Goal: Register for event/course

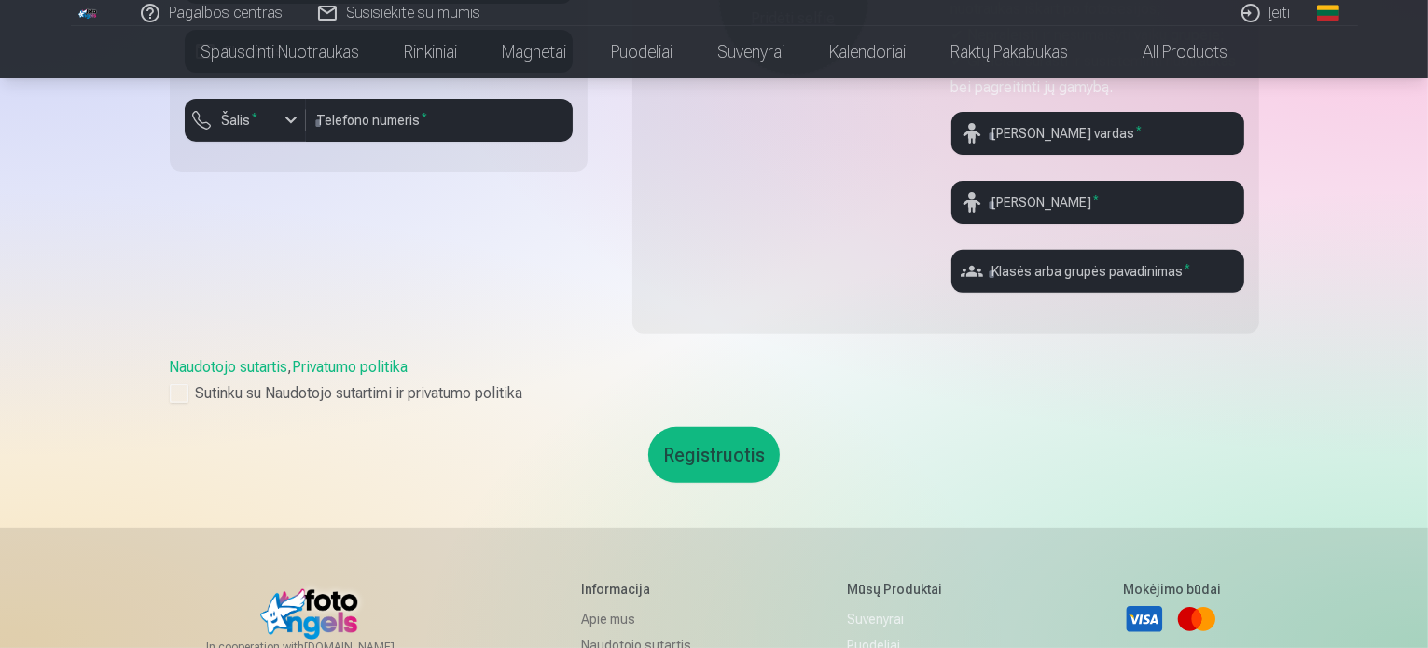
scroll to position [373, 0]
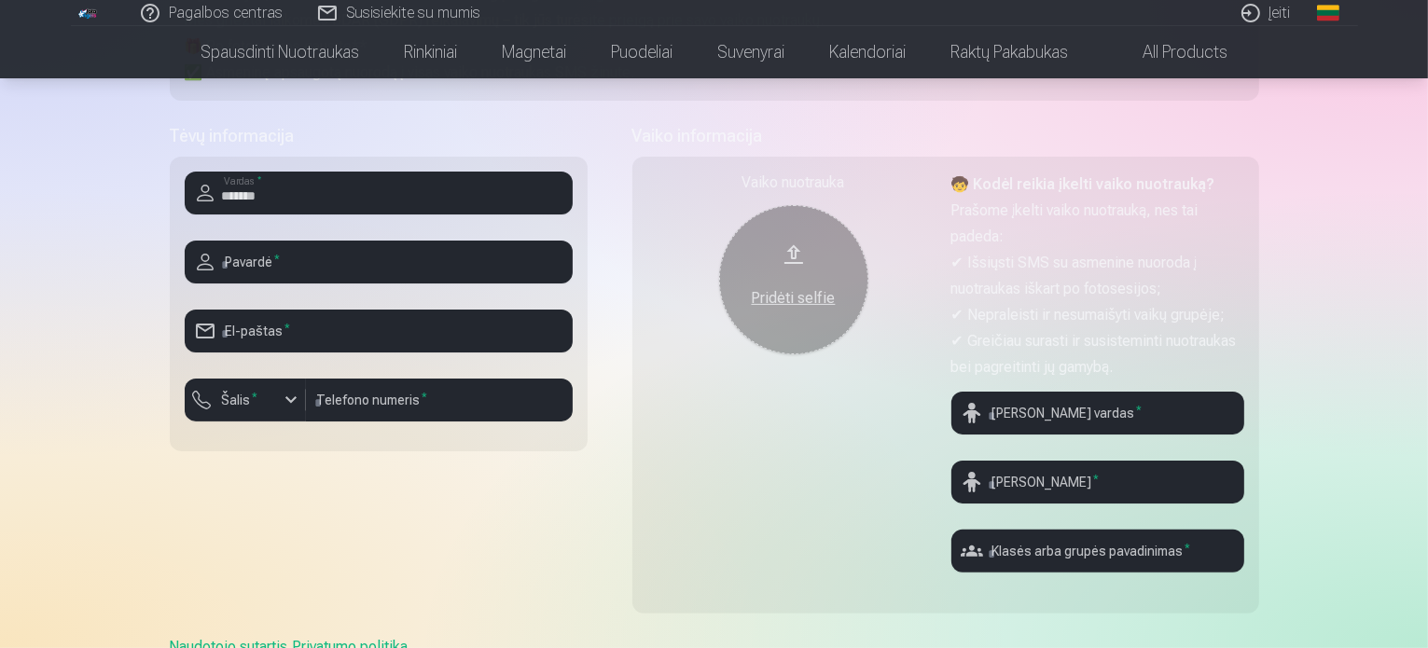
type input "*******"
click at [273, 276] on input "text" at bounding box center [379, 262] width 388 height 43
type input "**********"
click at [292, 333] on input "email" at bounding box center [379, 331] width 388 height 43
type input "**********"
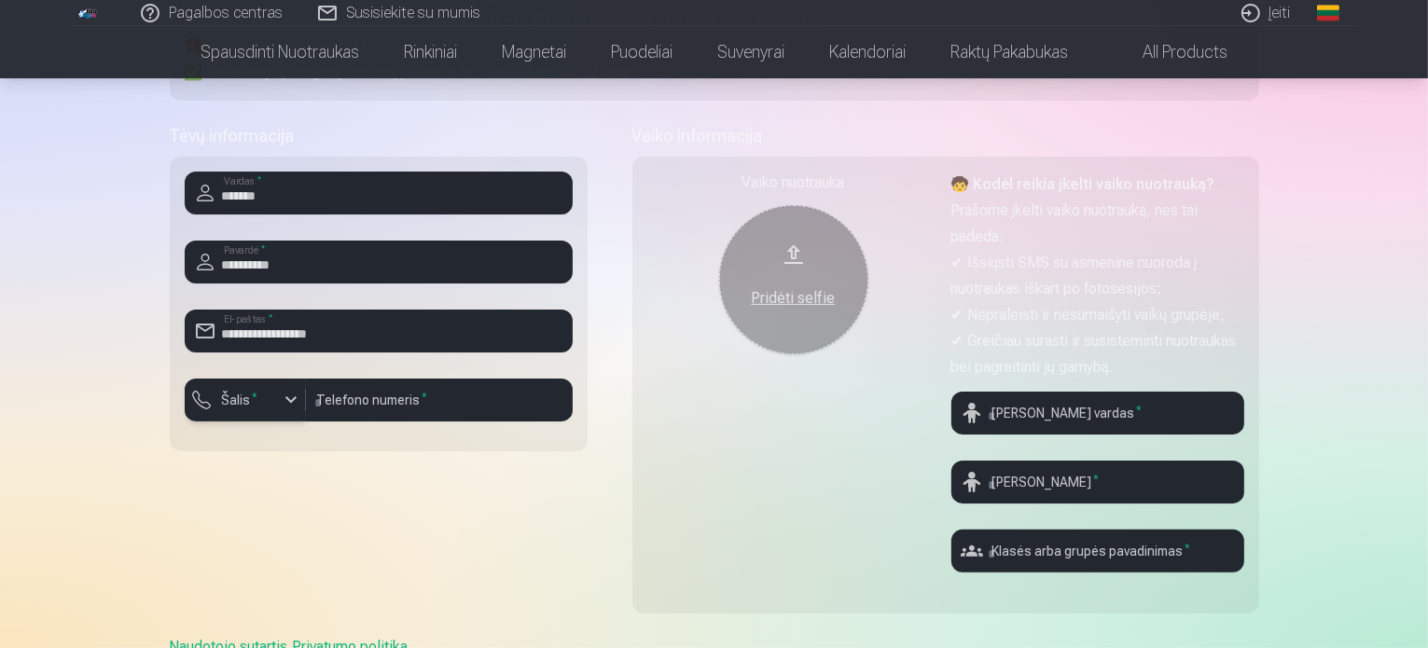
click at [272, 410] on div "button" at bounding box center [250, 403] width 56 height 19
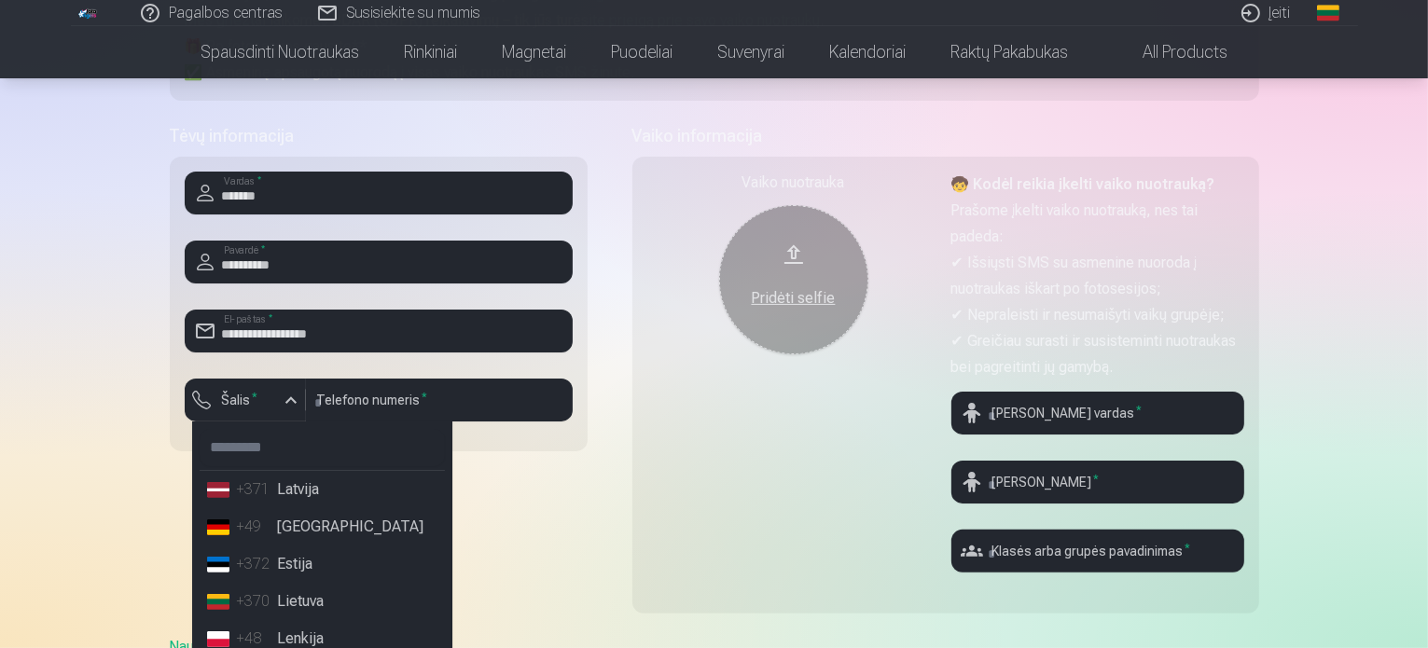
click at [250, 608] on div "+370" at bounding box center [255, 602] width 37 height 22
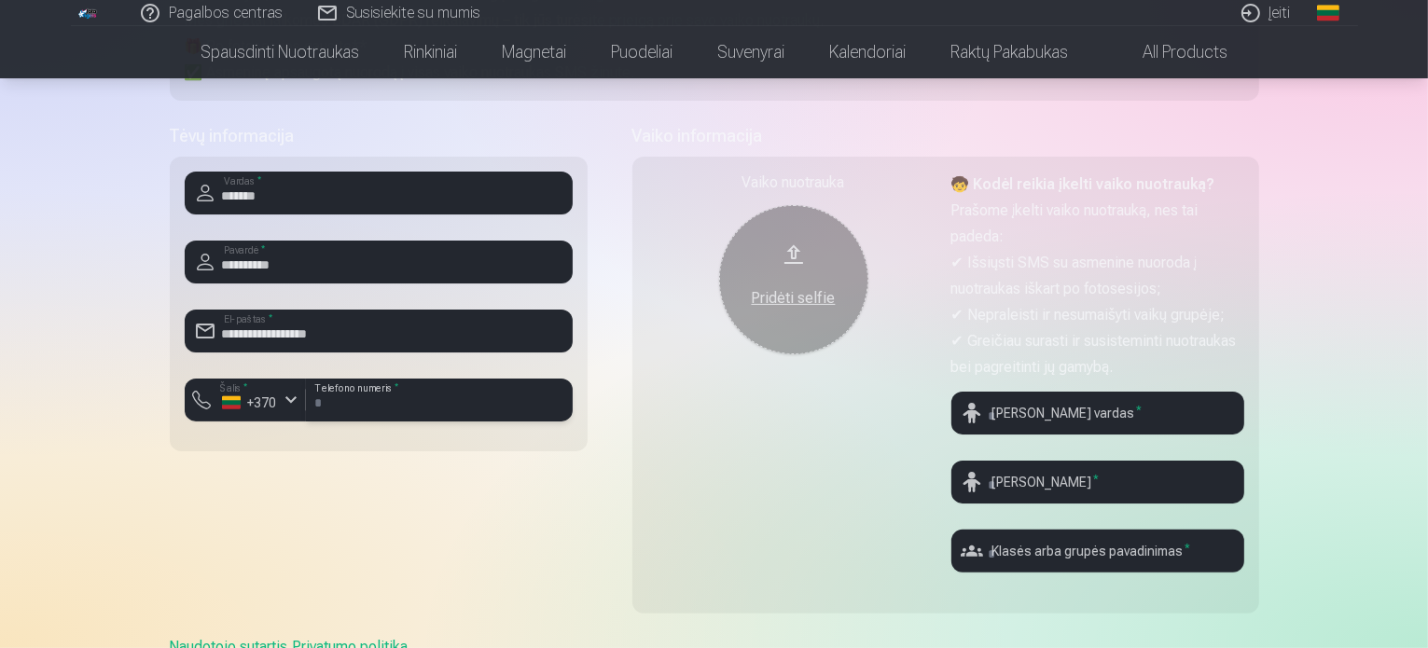
click at [401, 403] on input "number" at bounding box center [439, 400] width 267 height 43
click at [383, 402] on input "number" at bounding box center [439, 400] width 267 height 43
click at [367, 411] on input "number" at bounding box center [439, 400] width 267 height 43
type input "********"
click at [1062, 413] on input "text" at bounding box center [1098, 413] width 293 height 43
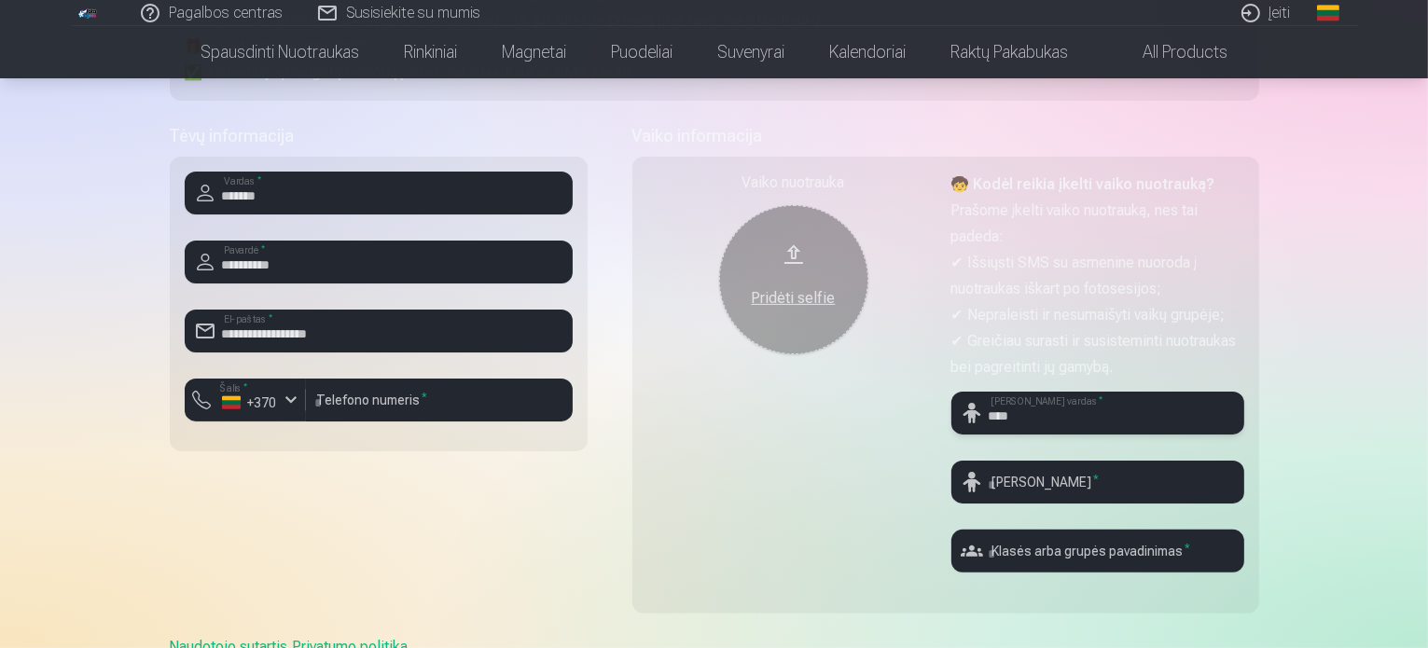
type input "****"
click at [1024, 470] on div "Vaiko nuotrauka Pridėti selfie 🧒 Kodėl reikia įkelti vaiko nuotrauką? Prašome į…" at bounding box center [946, 385] width 627 height 457
click at [1035, 494] on input "text" at bounding box center [1098, 482] width 293 height 43
type input "*********"
click at [1094, 555] on input "text" at bounding box center [1098, 551] width 293 height 43
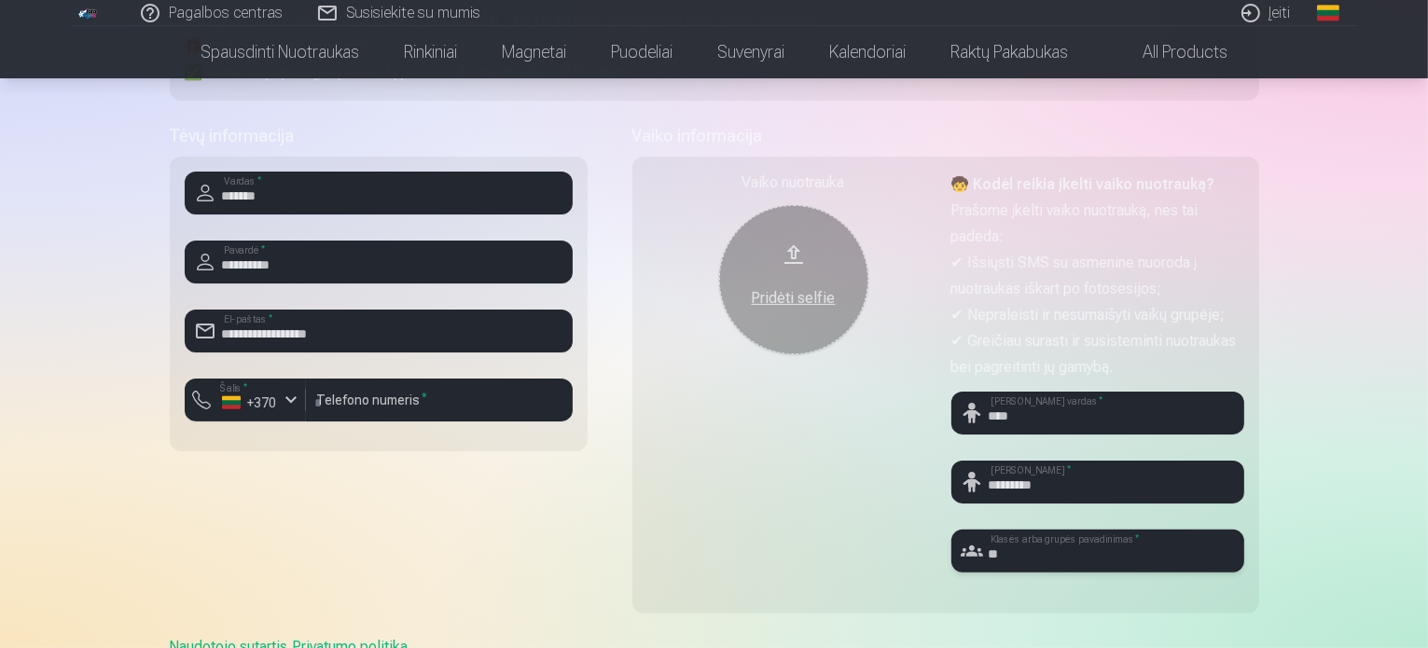
scroll to position [653, 0]
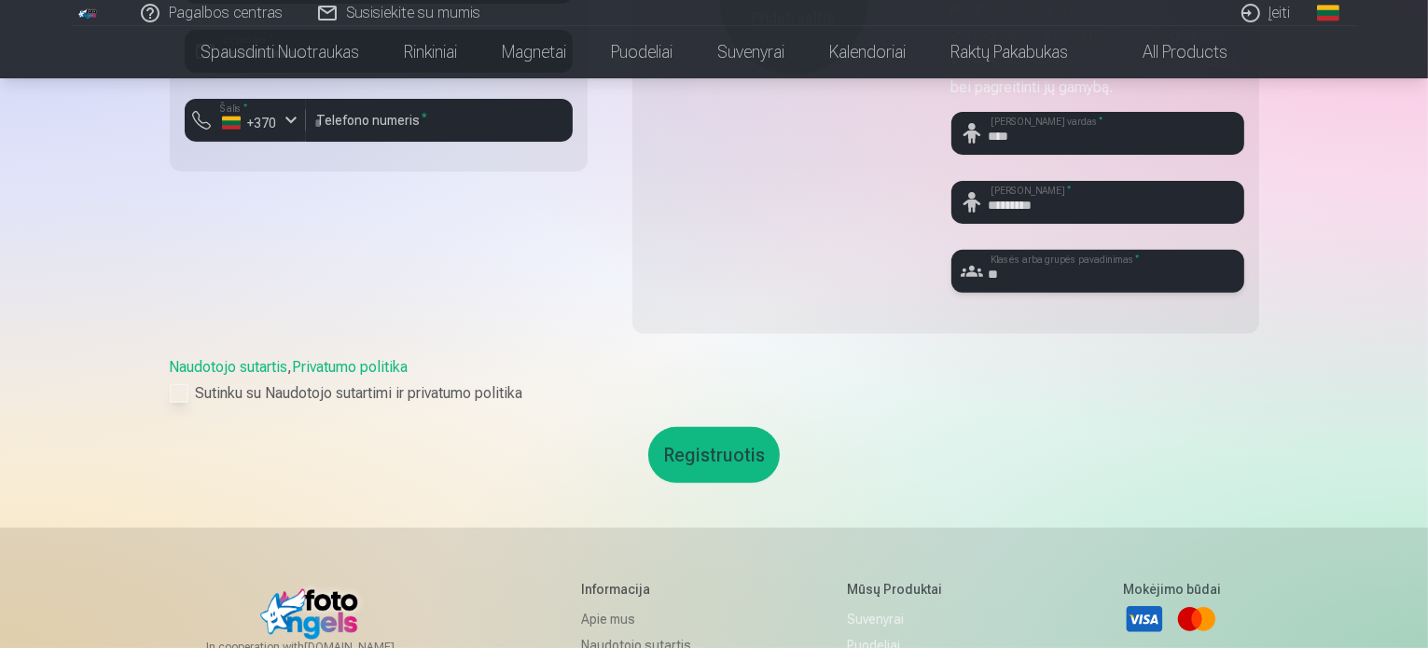
type input "**"
click at [187, 395] on div at bounding box center [179, 393] width 19 height 19
click at [698, 450] on button "Registruotis" at bounding box center [714, 455] width 132 height 56
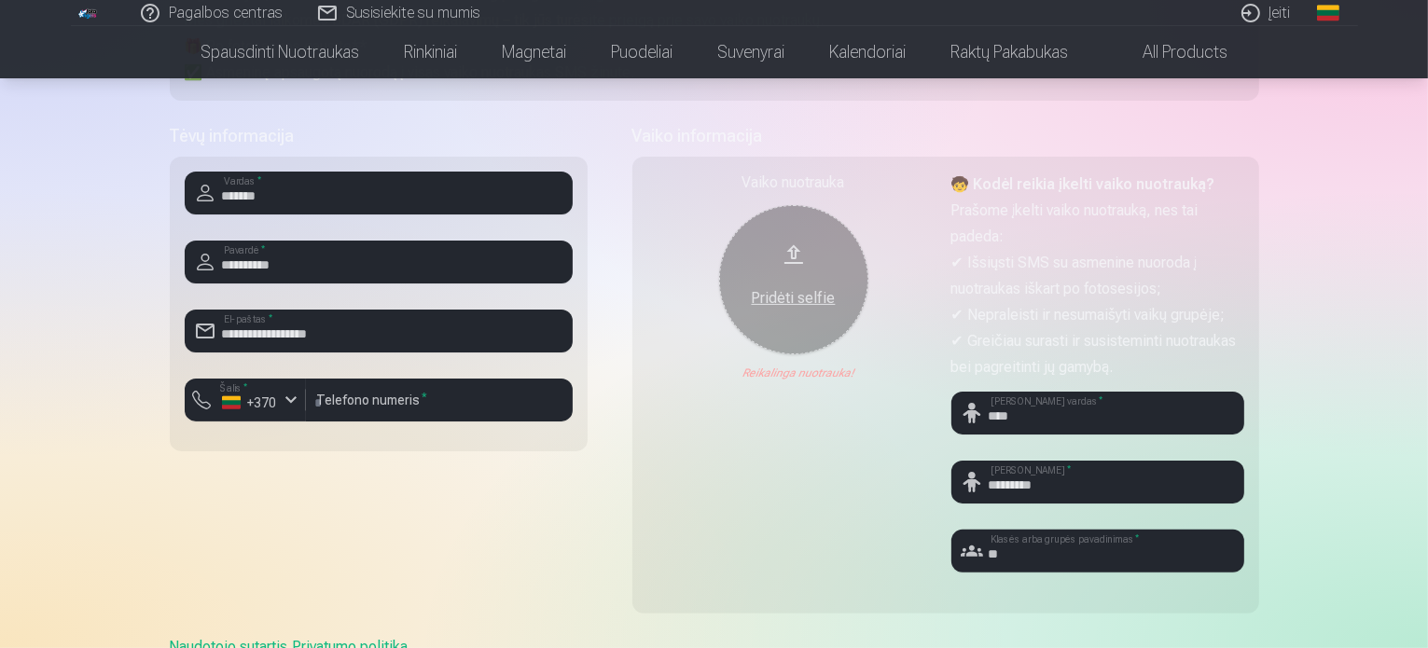
click at [795, 249] on button "Pridėti selfie" at bounding box center [793, 279] width 149 height 149
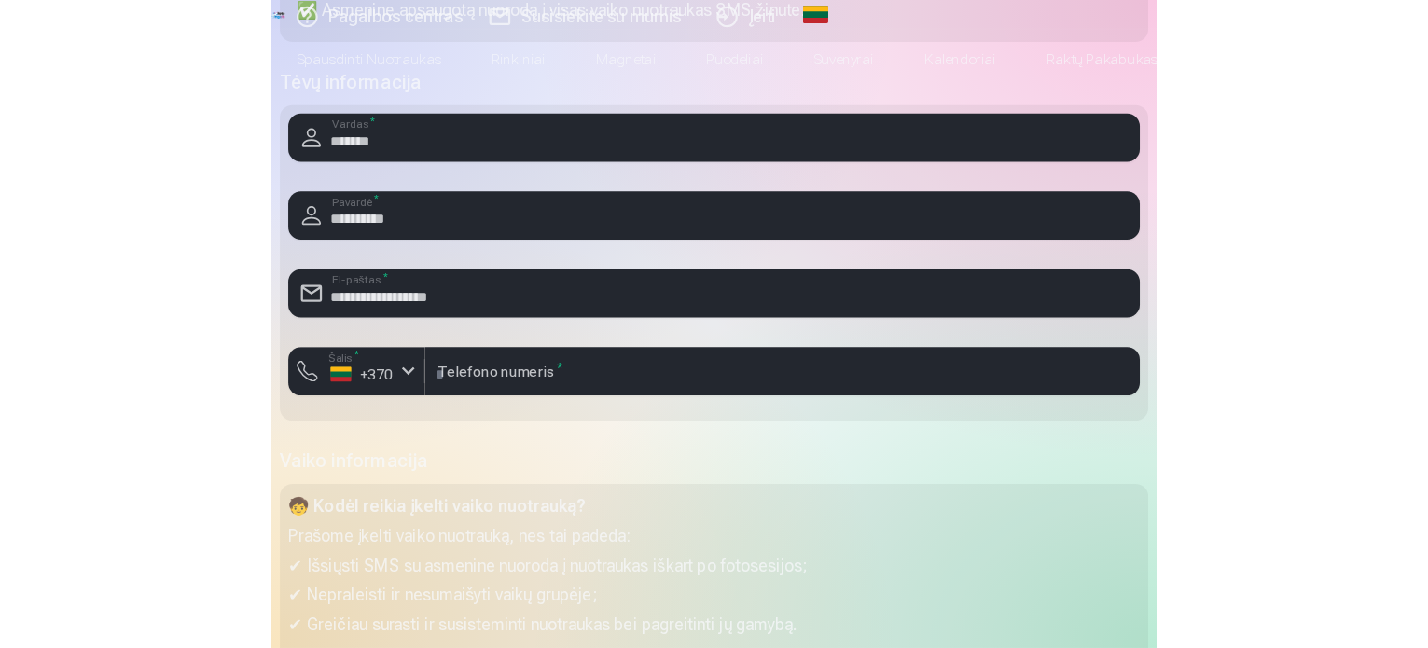
scroll to position [280, 0]
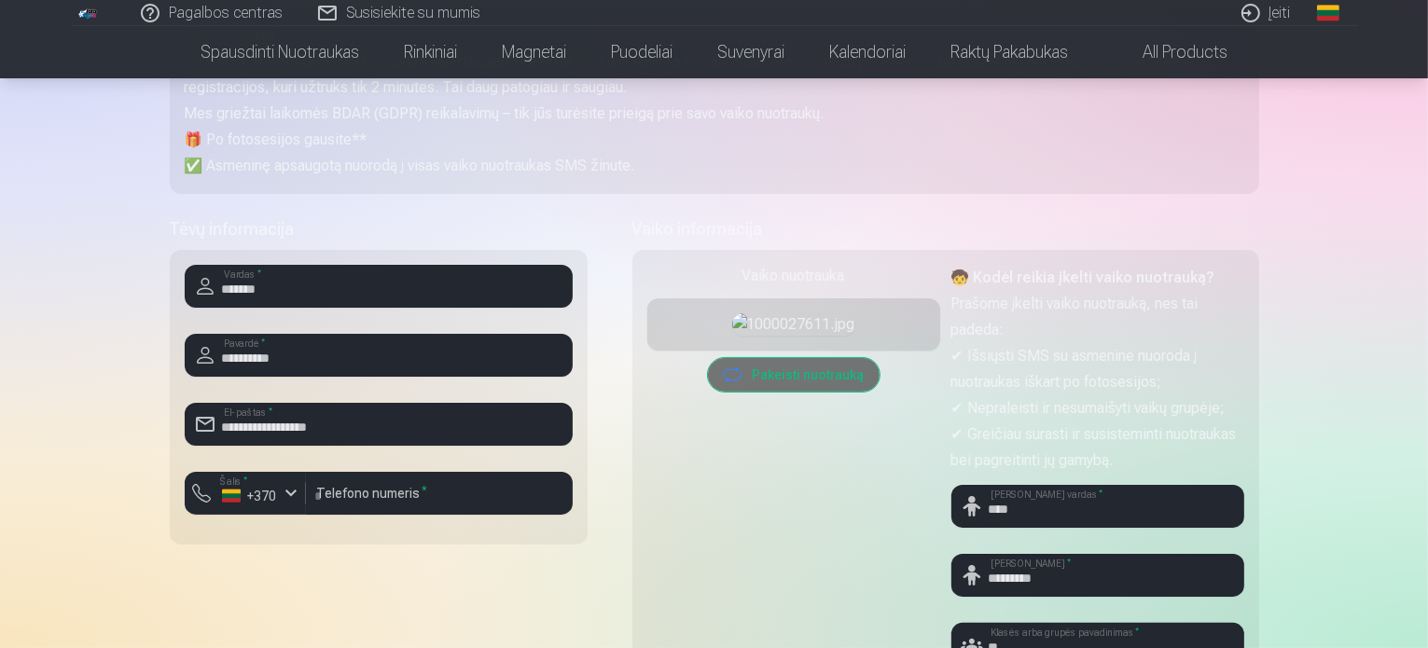
drag, startPoint x: 800, startPoint y: 351, endPoint x: 769, endPoint y: 516, distance: 168.0
click at [769, 516] on div "Vaiko nuotrauka Pridėti selfie Pakeisti nuotrauką" at bounding box center [794, 473] width 293 height 416
click at [782, 392] on button "Pakeisti nuotrauką" at bounding box center [794, 375] width 172 height 34
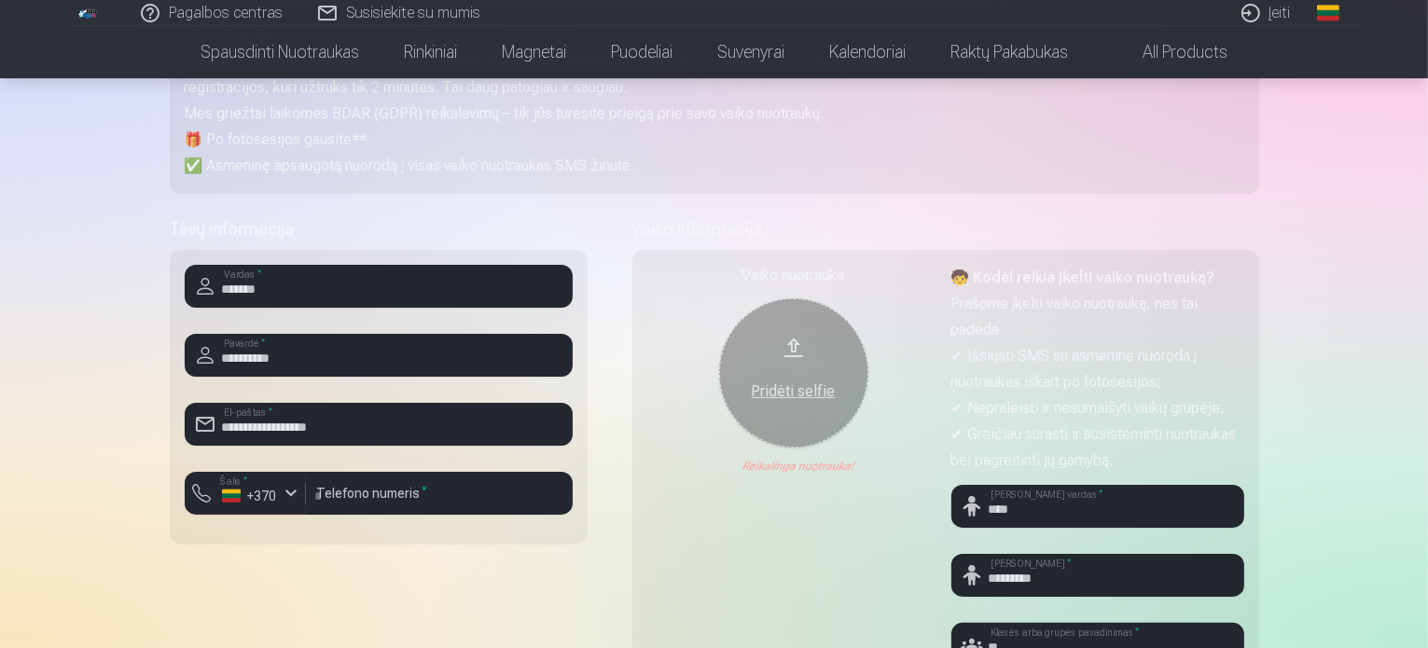
click at [790, 342] on button "Pridėti selfie" at bounding box center [793, 373] width 149 height 149
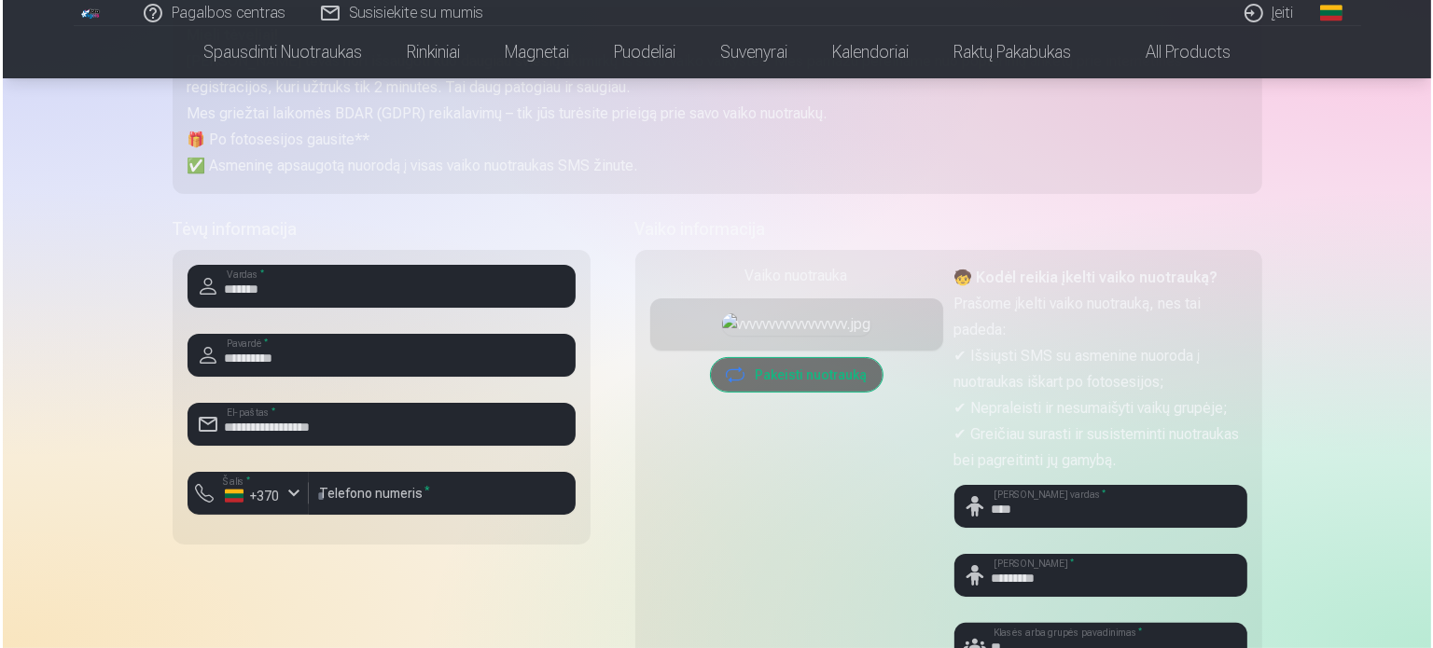
scroll to position [560, 0]
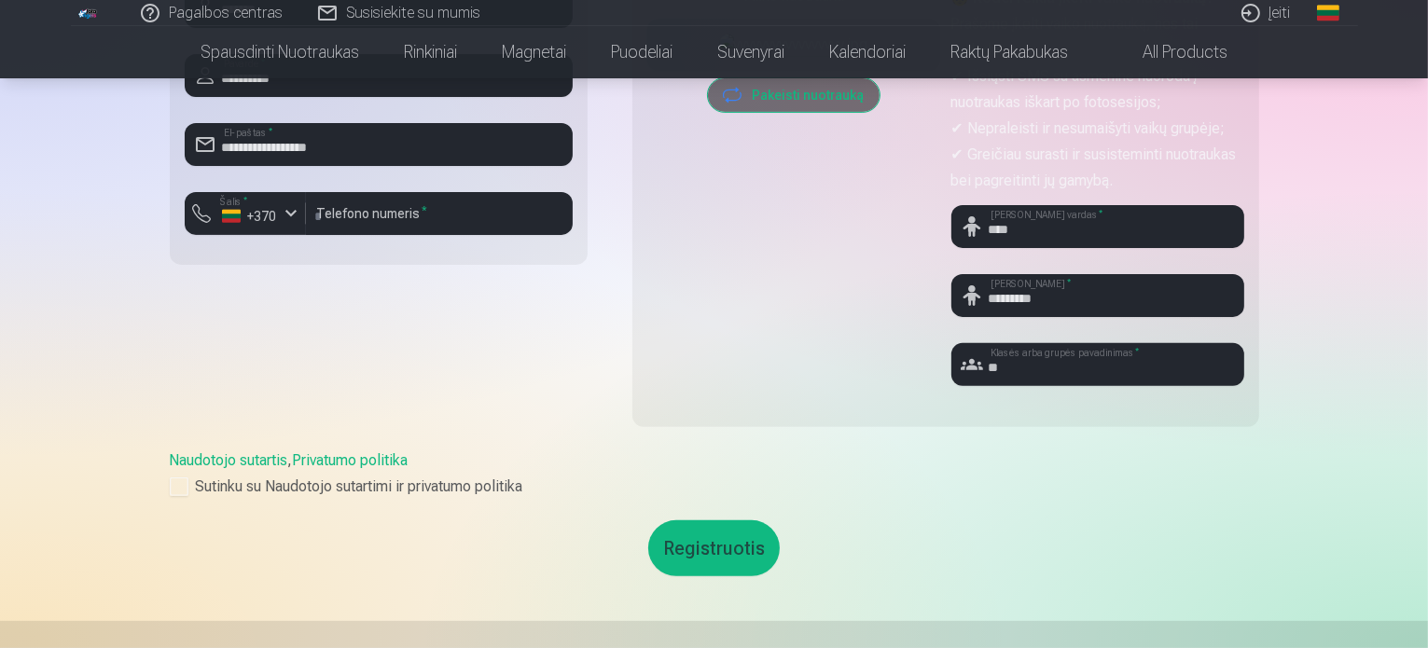
click at [714, 549] on button "Registruotis" at bounding box center [714, 549] width 132 height 56
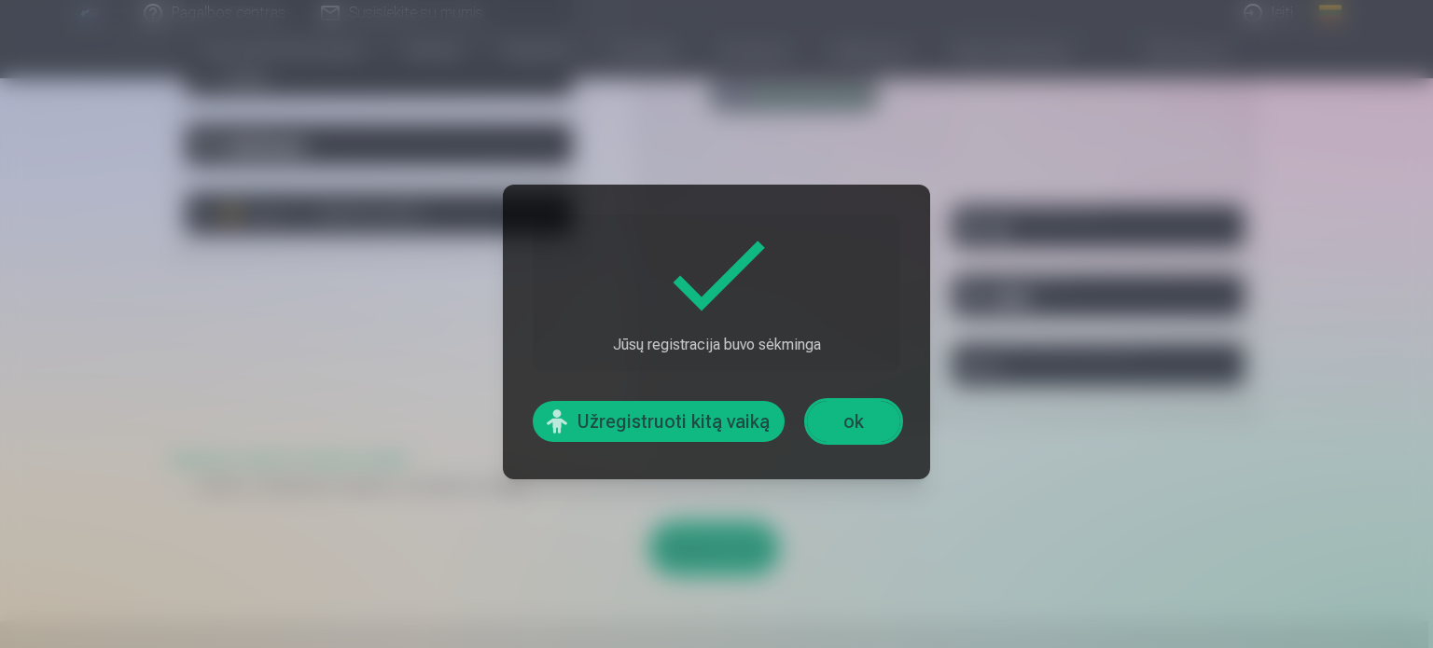
click at [852, 417] on link "ok" at bounding box center [853, 421] width 93 height 41
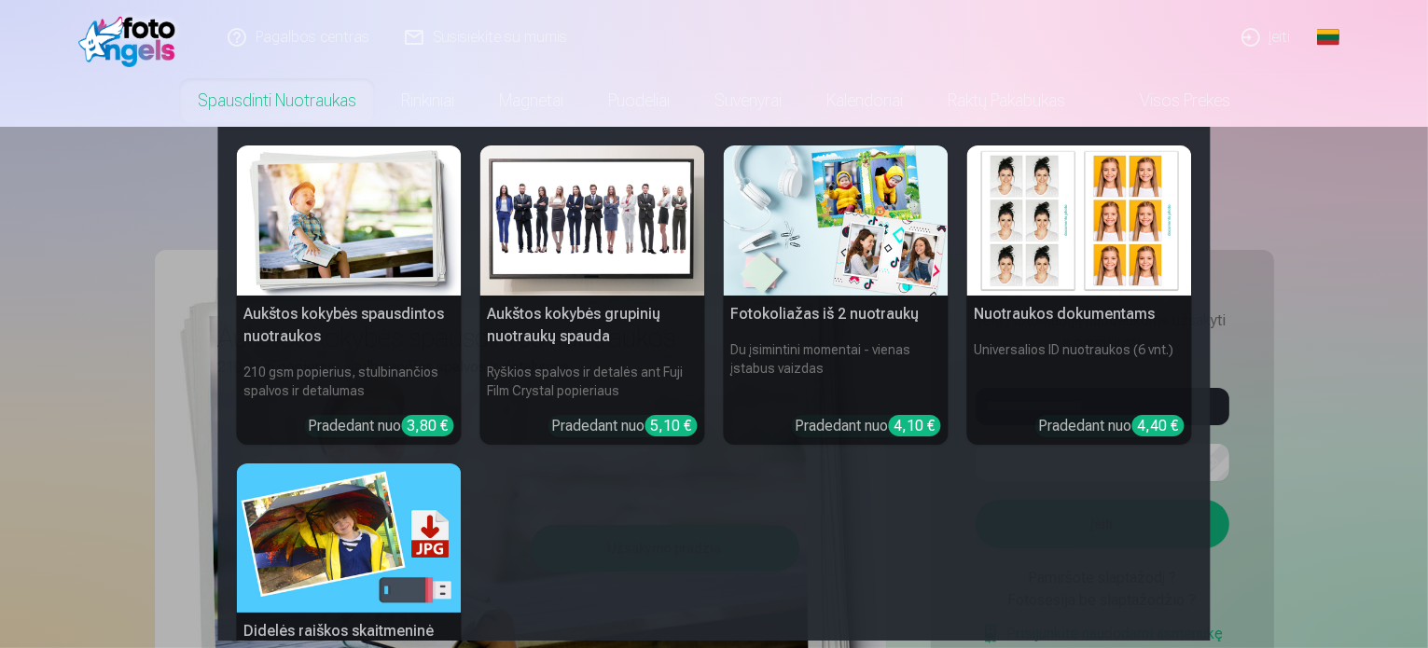
click at [578, 337] on h5 "Aukštos kokybės grupinių nuotraukų spauda" at bounding box center [593, 326] width 225 height 60
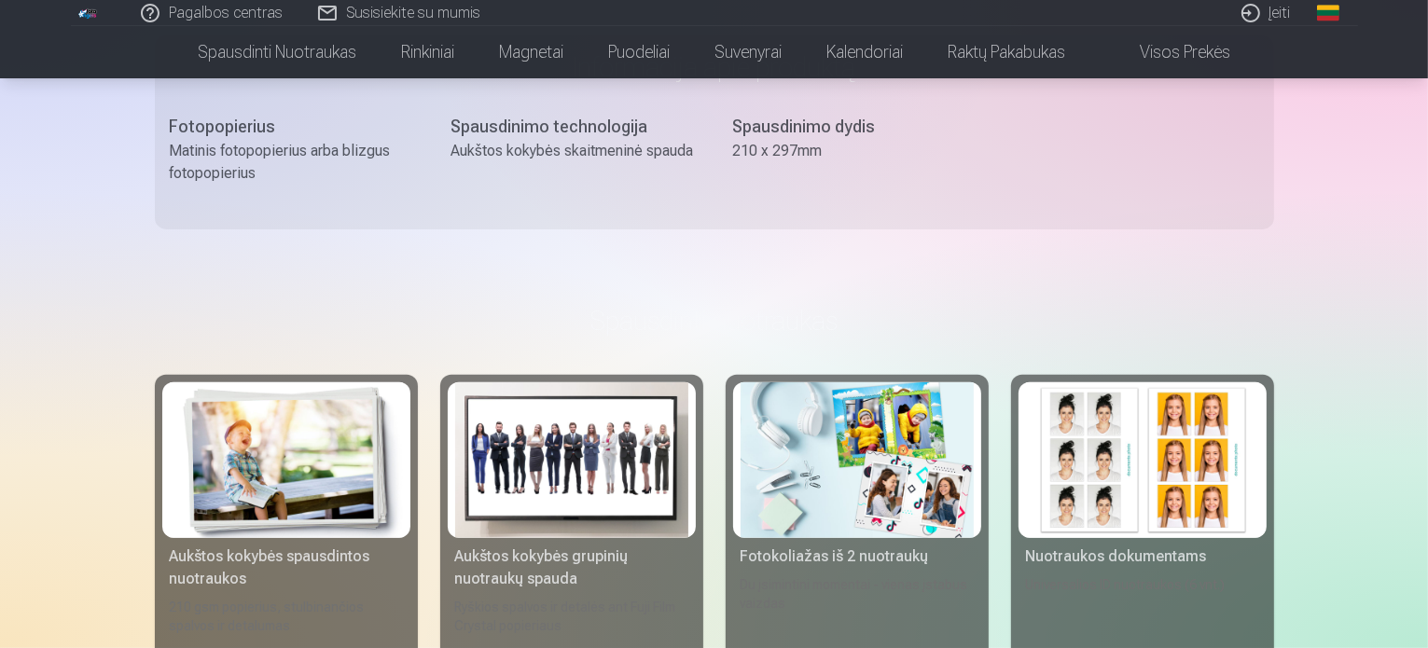
scroll to position [840, 0]
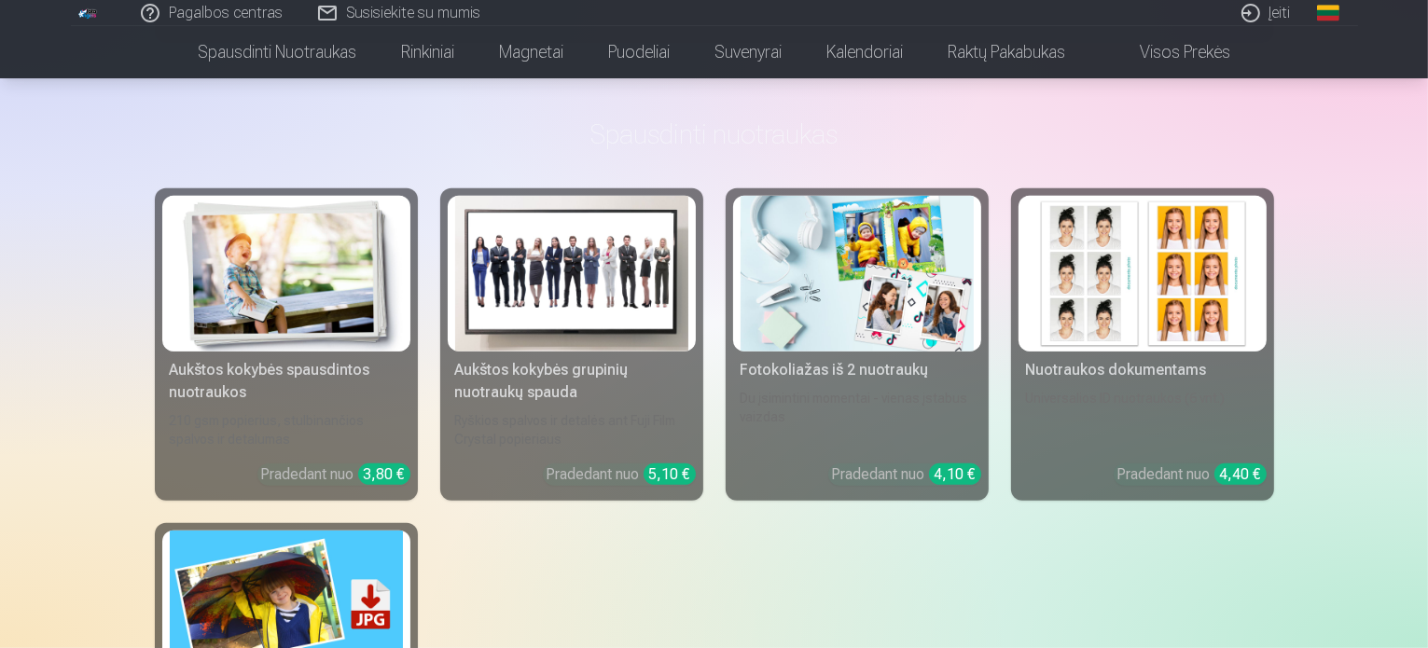
click at [1114, 365] on div "Nuotraukos dokumentams" at bounding box center [1143, 370] width 248 height 22
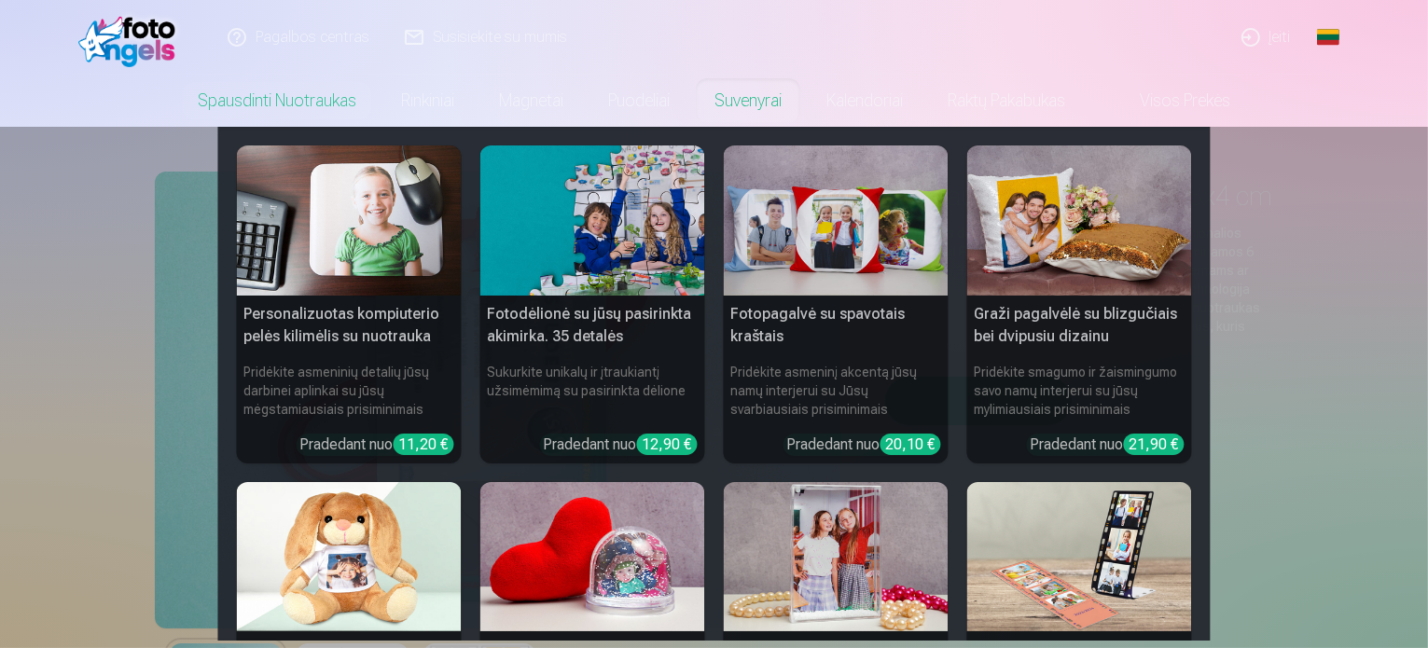
click at [735, 96] on link "Suvenyrai" at bounding box center [748, 101] width 112 height 52
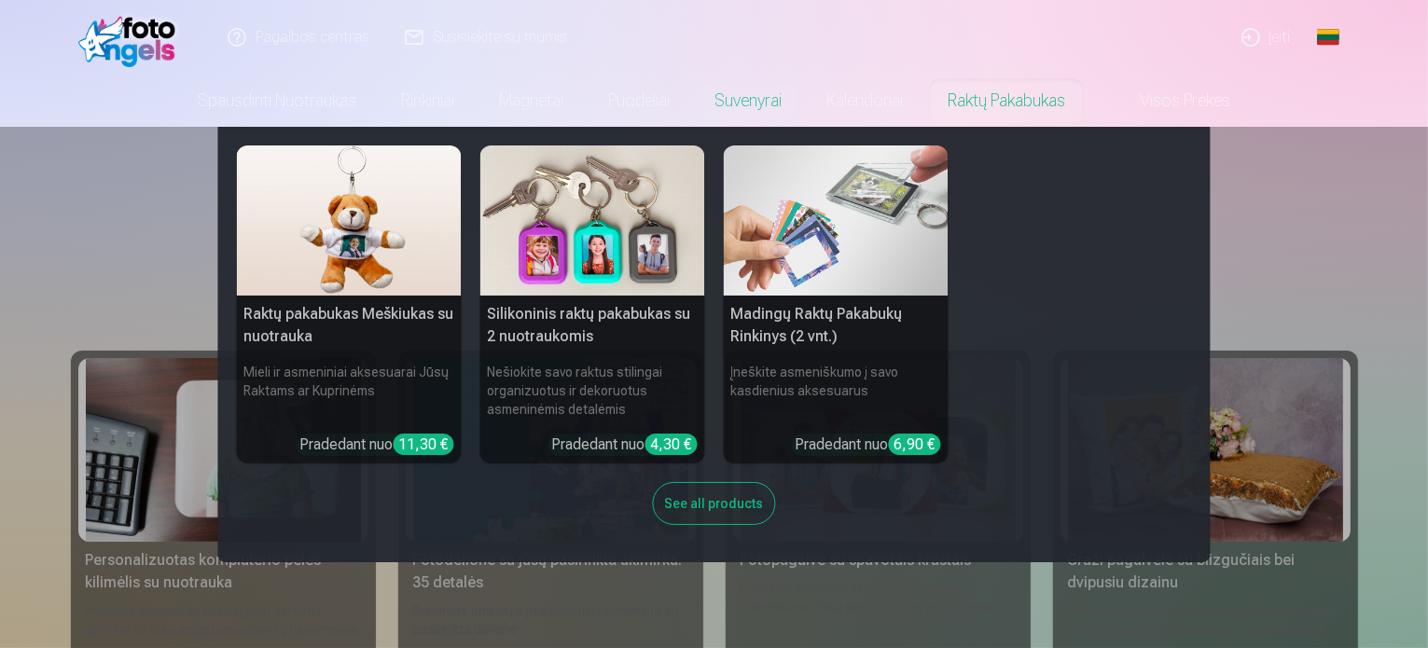
click at [1003, 105] on link "Raktų pakabukas" at bounding box center [1007, 101] width 162 height 52
